Goal: Task Accomplishment & Management: Manage account settings

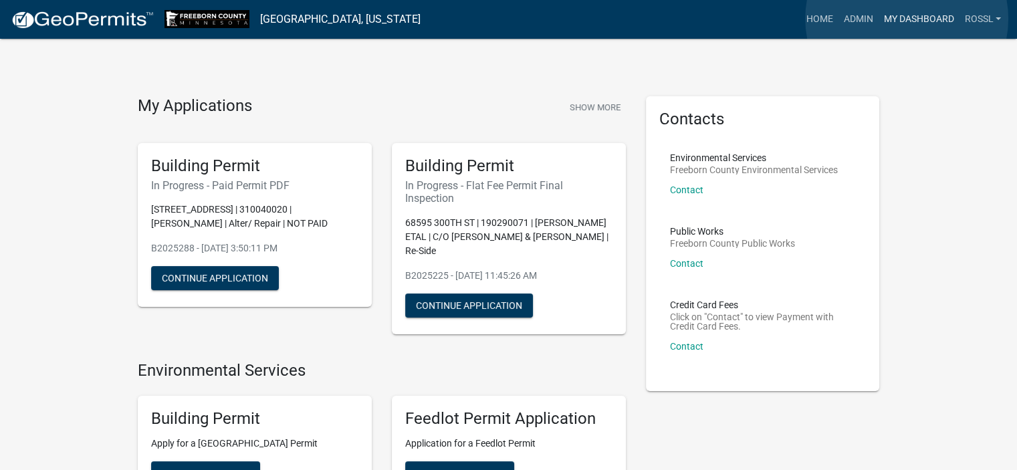
click at [907, 19] on link "My Dashboard" at bounding box center [918, 19] width 81 height 25
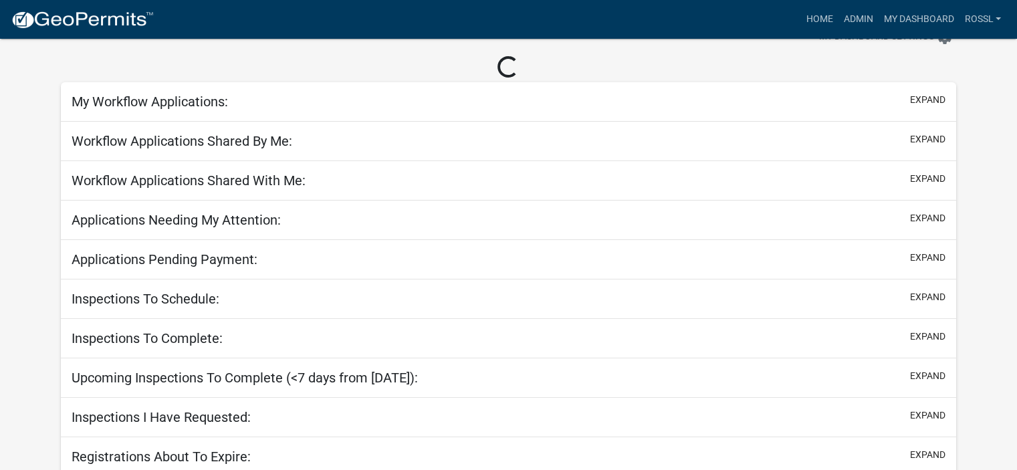
scroll to position [91, 0]
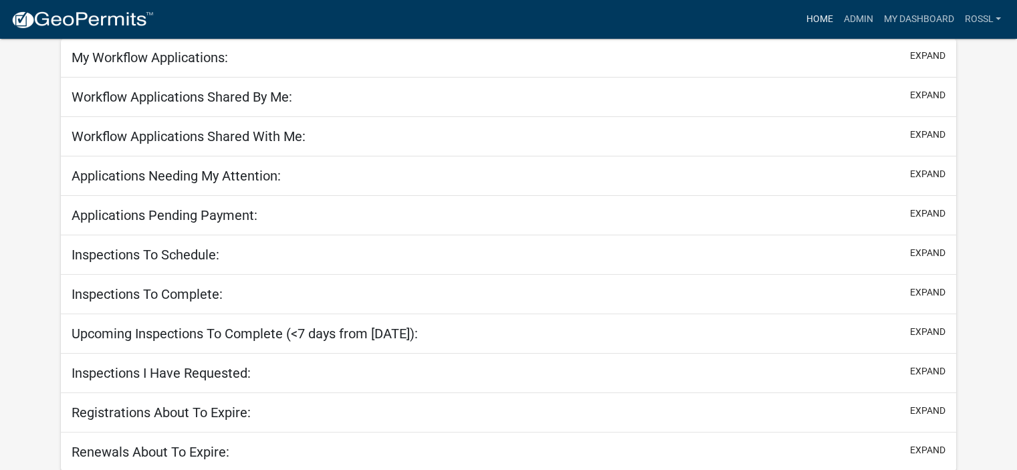
click at [823, 13] on link "Home" at bounding box center [819, 19] width 37 height 25
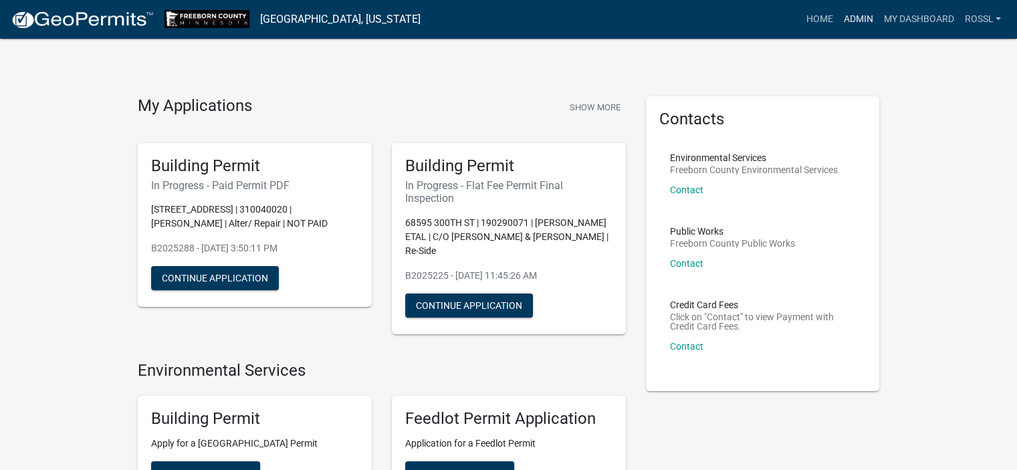
click at [855, 21] on link "Admin" at bounding box center [858, 19] width 40 height 25
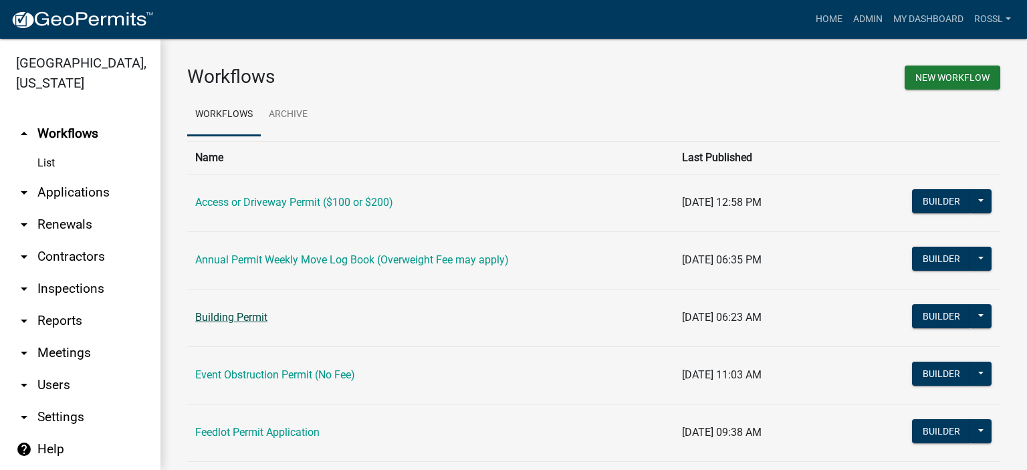
click at [215, 318] on link "Building Permit" at bounding box center [231, 317] width 72 height 13
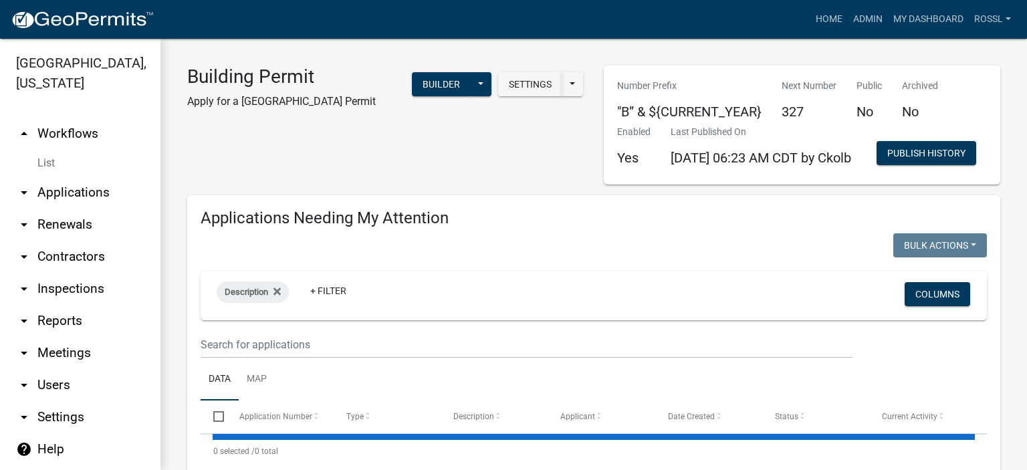
select select "2: 50"
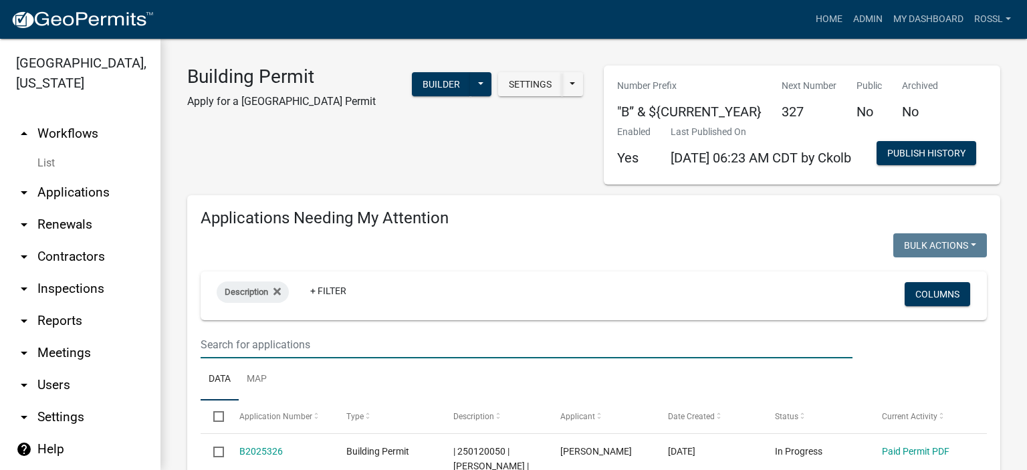
click at [233, 358] on input "text" at bounding box center [527, 344] width 652 height 27
type input "68540"
click at [297, 401] on ul "Data Map" at bounding box center [594, 379] width 787 height 42
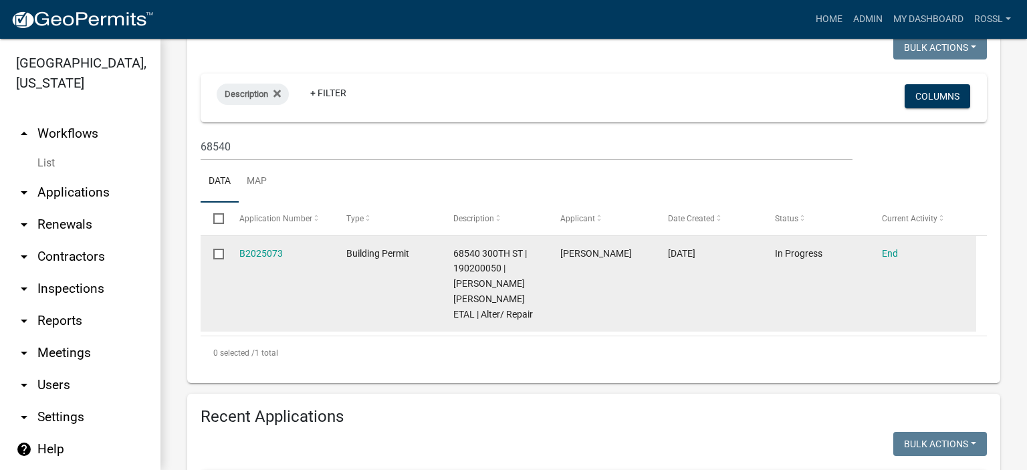
scroll to position [201, 0]
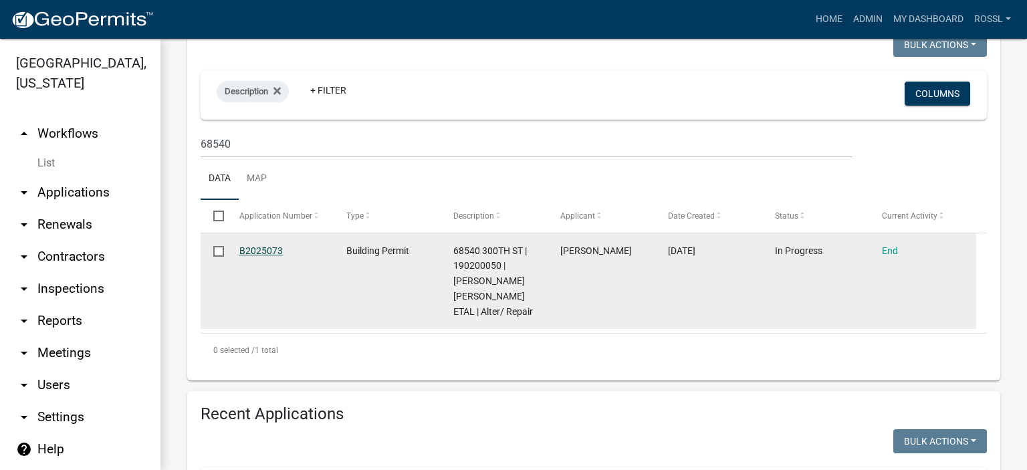
click at [254, 256] on link "B2025073" at bounding box center [260, 250] width 43 height 11
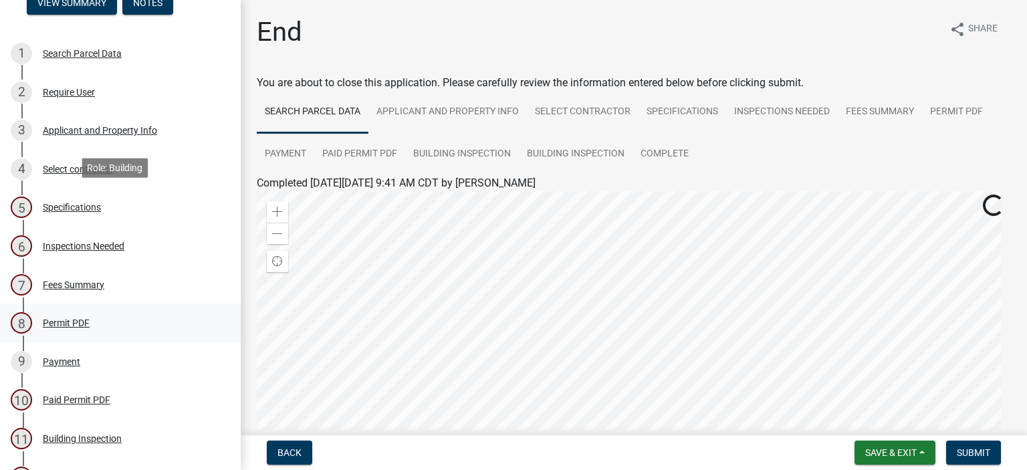
scroll to position [134, 0]
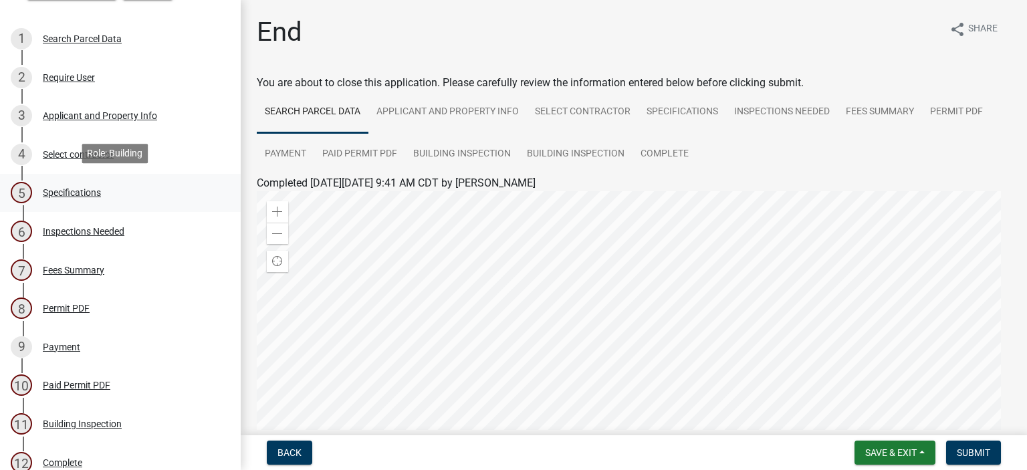
click at [56, 190] on div "Specifications" at bounding box center [72, 192] width 58 height 9
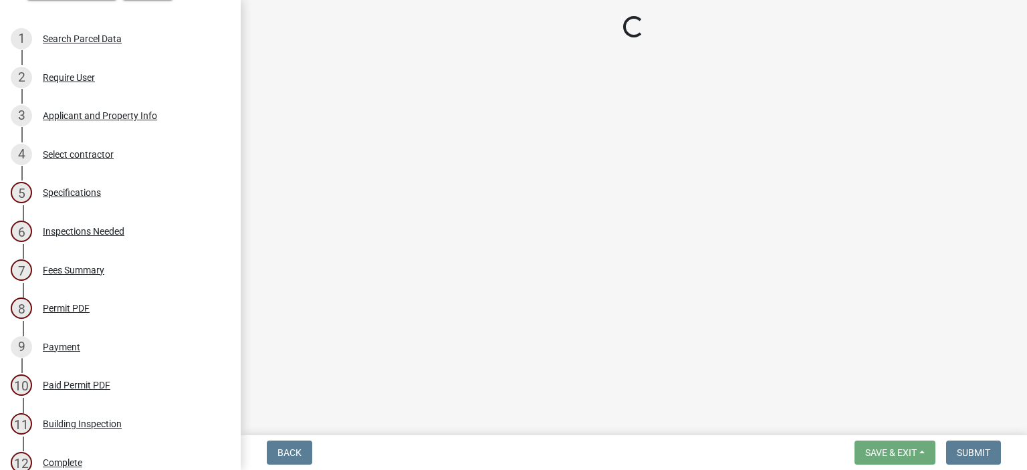
select select "cf5e982a-8fde-449d-bcd8-be8cdfb99374"
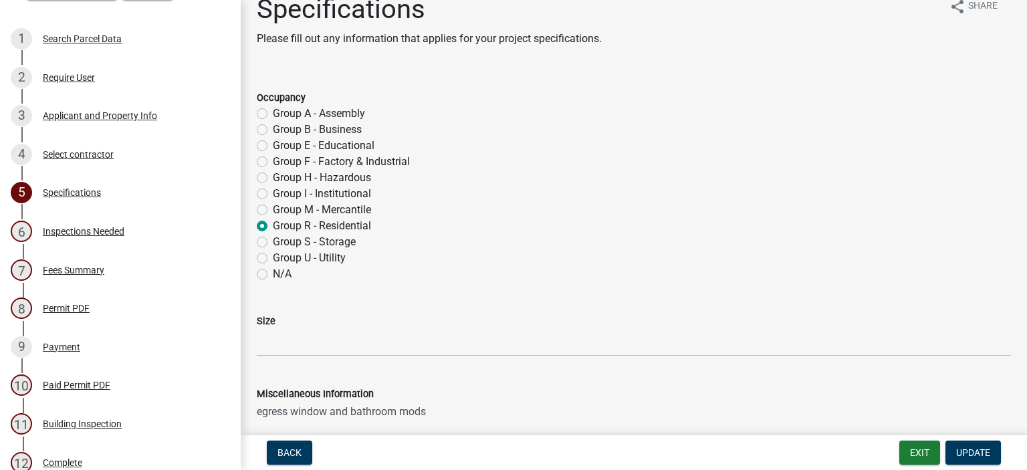
scroll to position [0, 0]
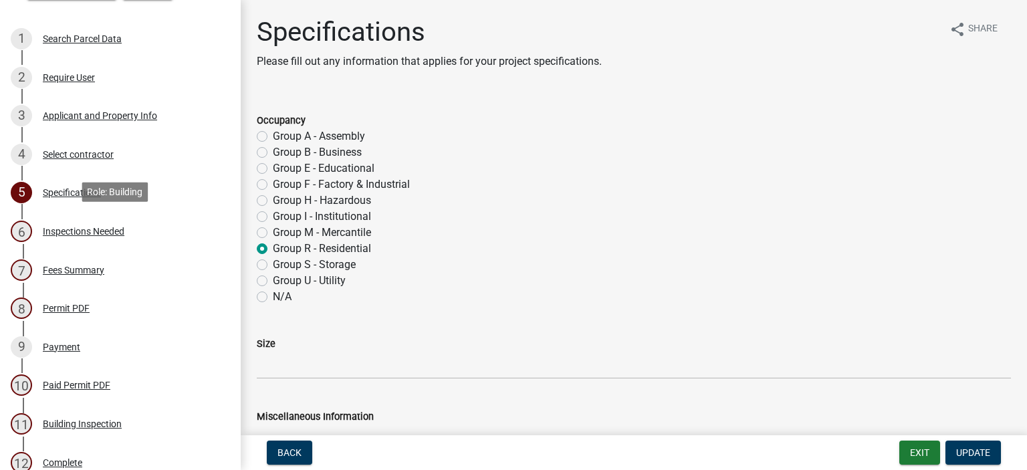
click at [106, 232] on div "Inspections Needed" at bounding box center [84, 231] width 82 height 9
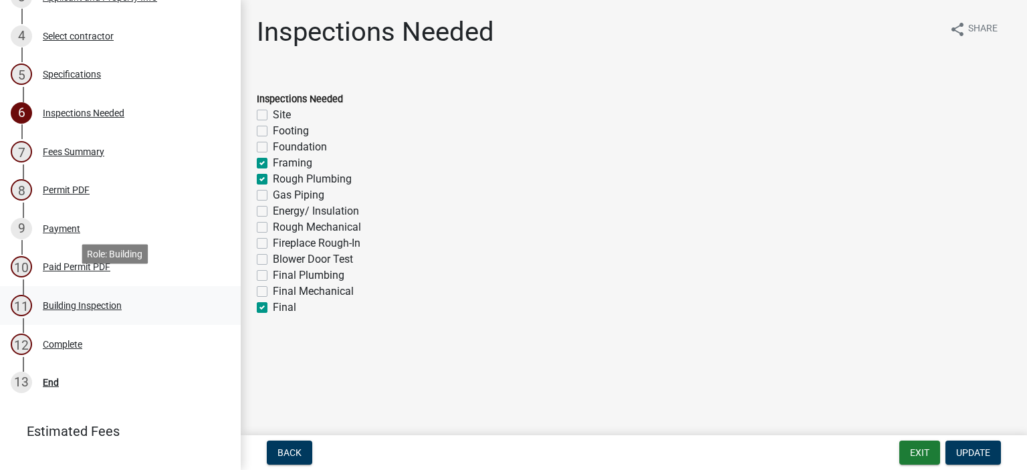
scroll to position [268, 0]
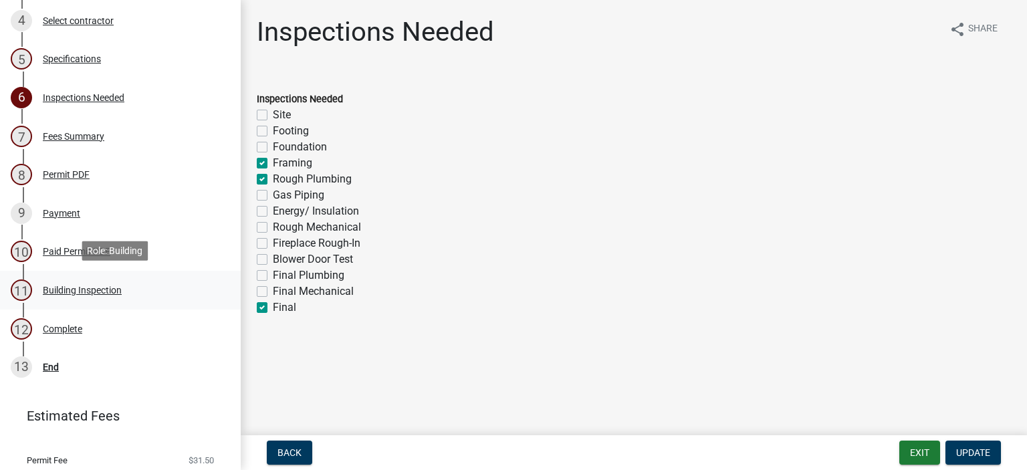
click at [98, 286] on div "Building Inspection" at bounding box center [82, 290] width 79 height 9
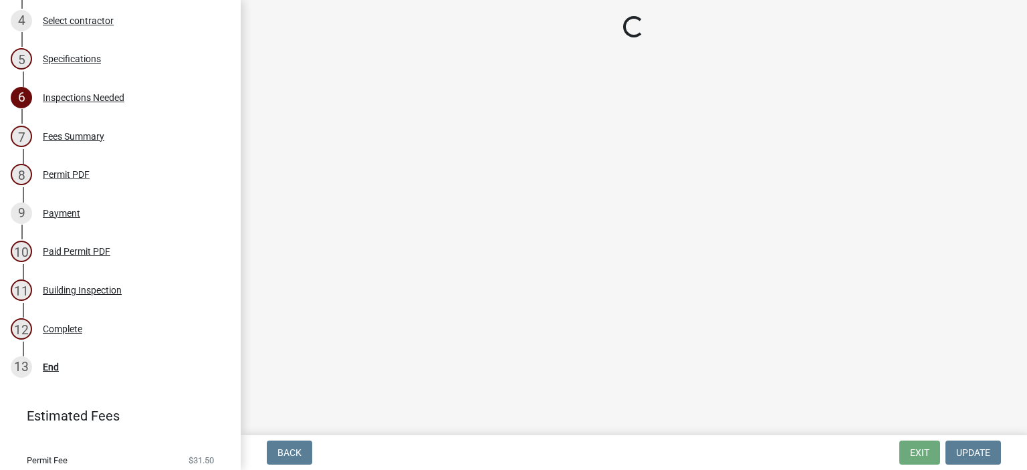
select select "8db2c0cf-3181-45d2-8b43-567b2b747cb3"
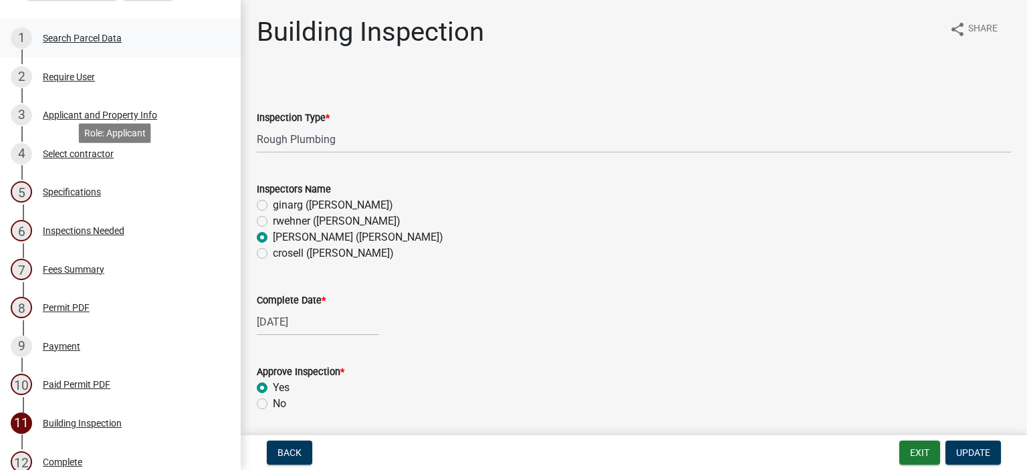
scroll to position [0, 0]
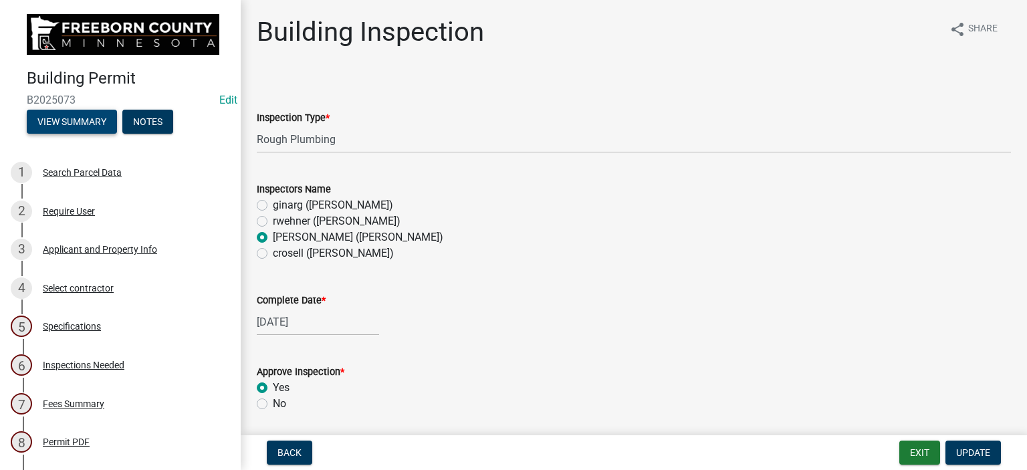
click at [56, 116] on button "View Summary" at bounding box center [72, 122] width 90 height 24
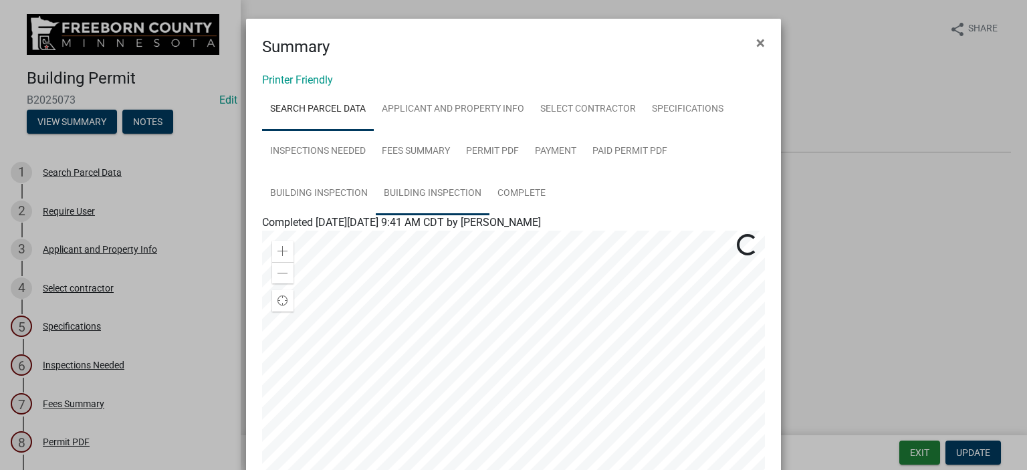
click at [428, 195] on link "Building Inspection" at bounding box center [433, 194] width 114 height 43
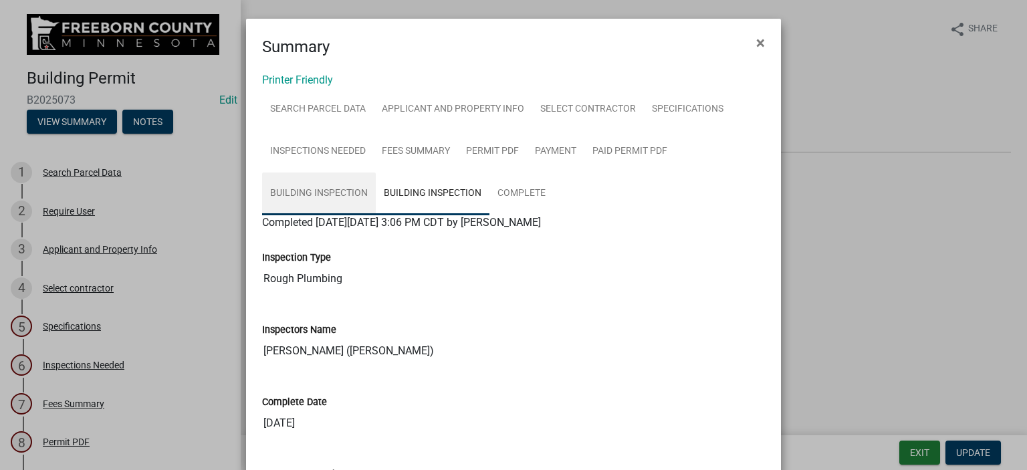
click at [337, 195] on link "Building Inspection" at bounding box center [319, 194] width 114 height 43
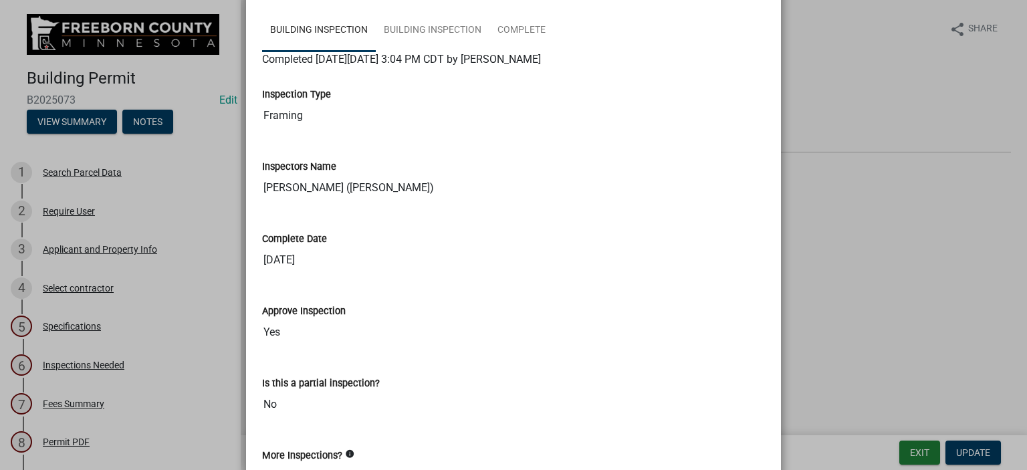
scroll to position [3, 0]
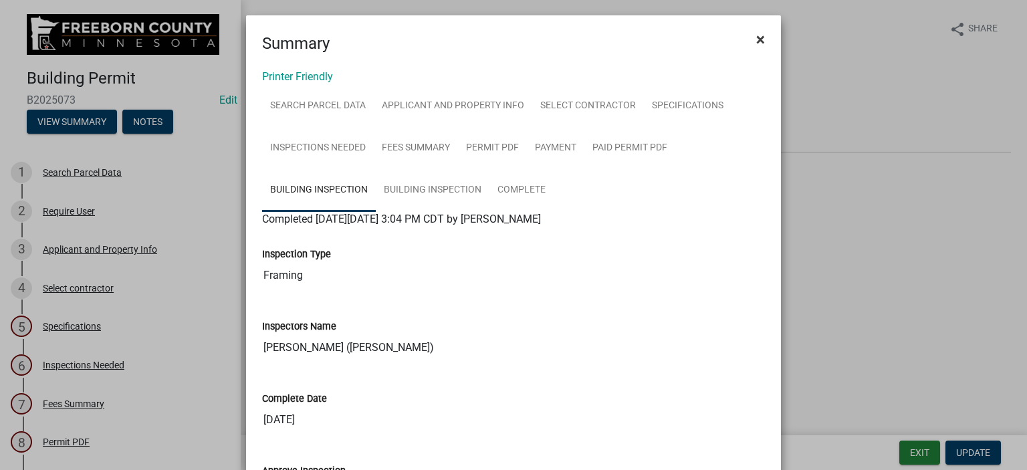
click at [758, 34] on span "×" at bounding box center [760, 39] width 9 height 19
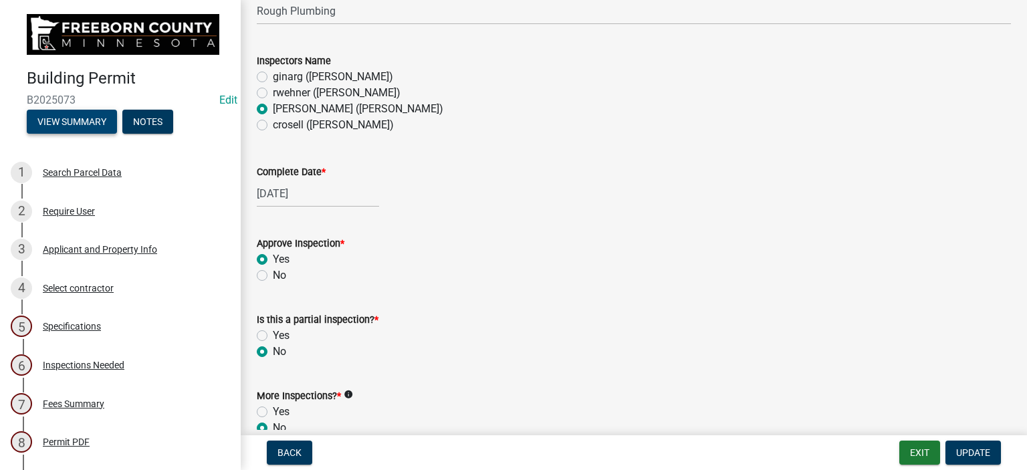
scroll to position [0, 0]
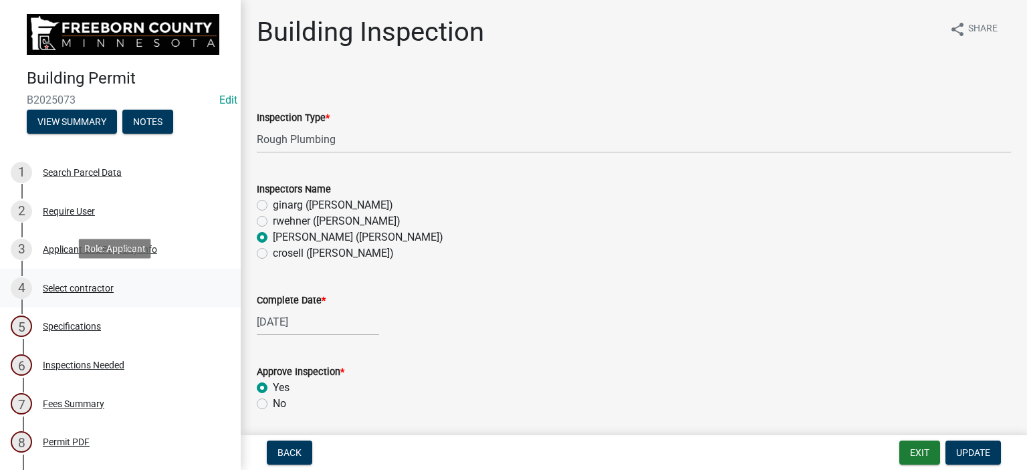
click at [75, 284] on div "Select contractor" at bounding box center [78, 288] width 71 height 9
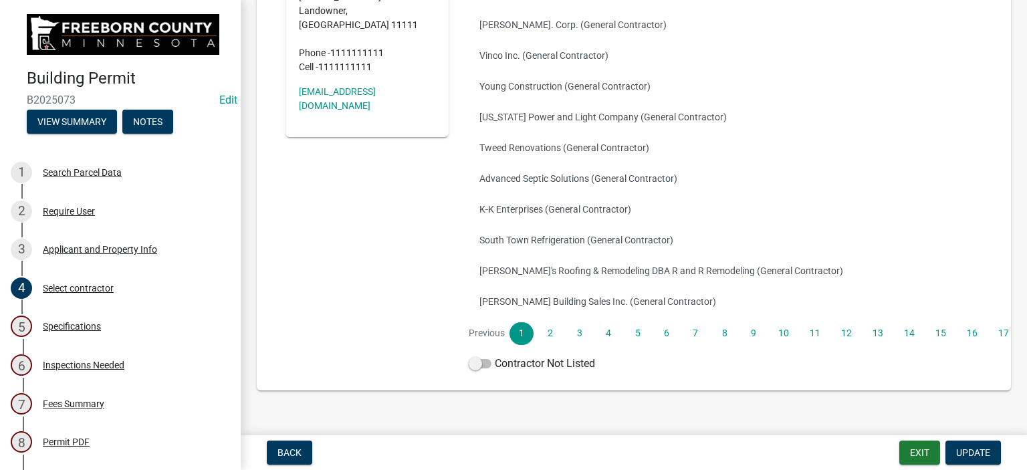
scroll to position [261, 0]
